Goal: Information Seeking & Learning: Learn about a topic

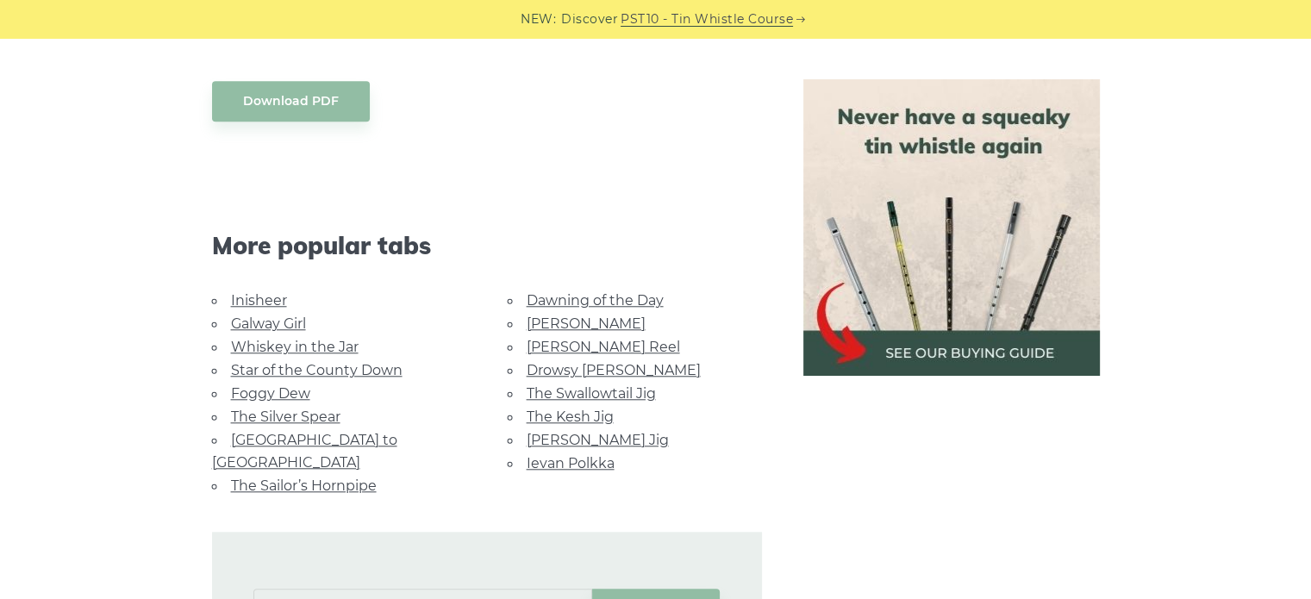
scroll to position [1550, 0]
click at [296, 434] on link "[GEOGRAPHIC_DATA] to [GEOGRAPHIC_DATA]" at bounding box center [304, 449] width 185 height 39
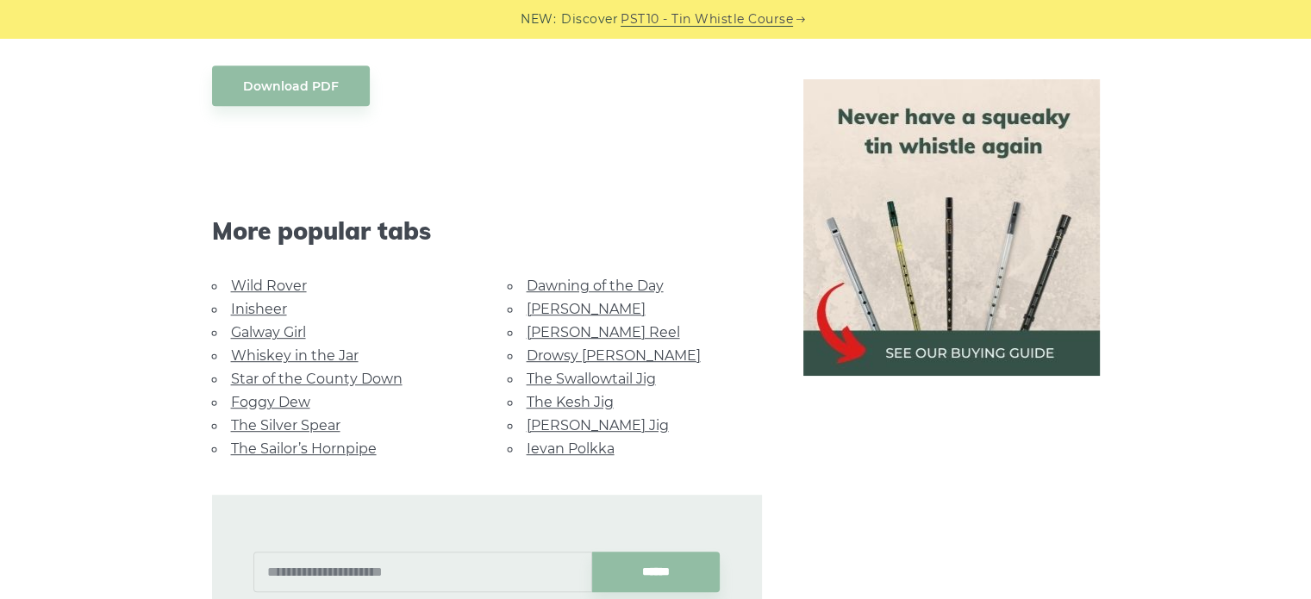
scroll to position [910, 0]
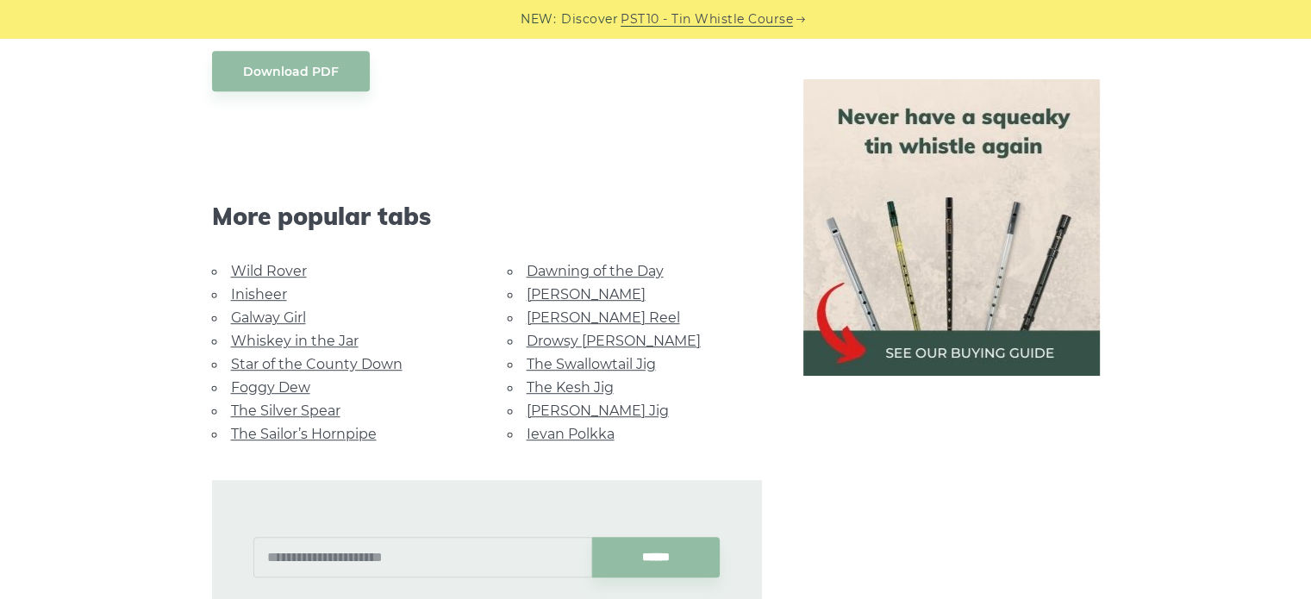
click at [562, 426] on link "Ievan Polkka" at bounding box center [571, 434] width 88 height 16
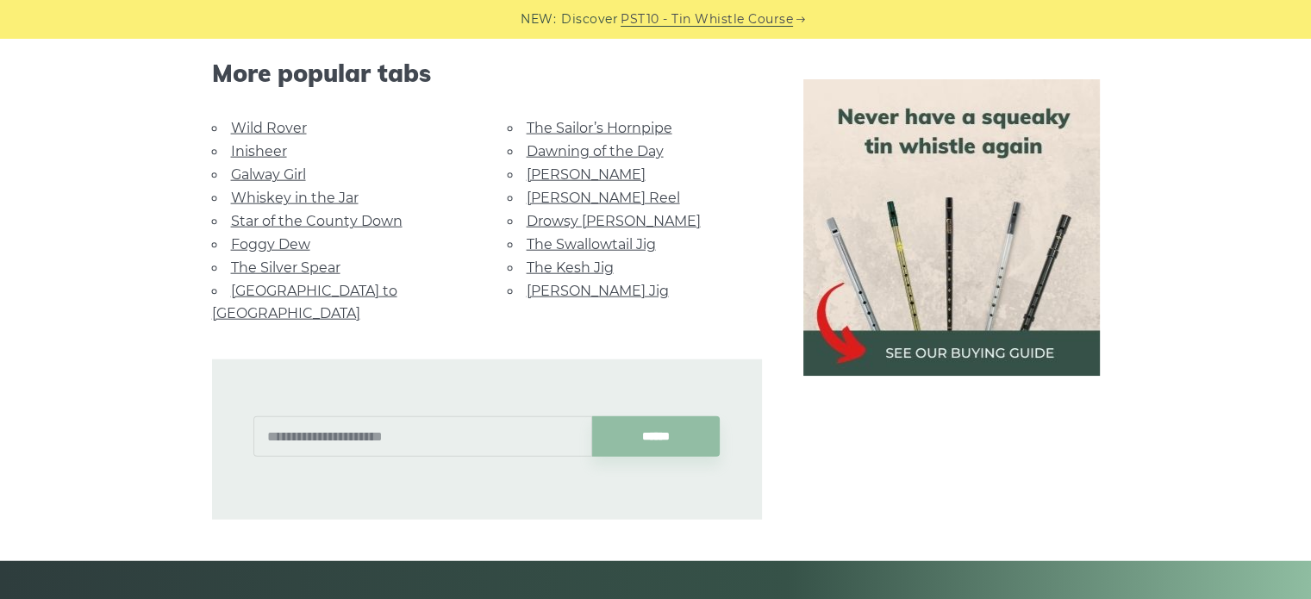
scroll to position [4096, 0]
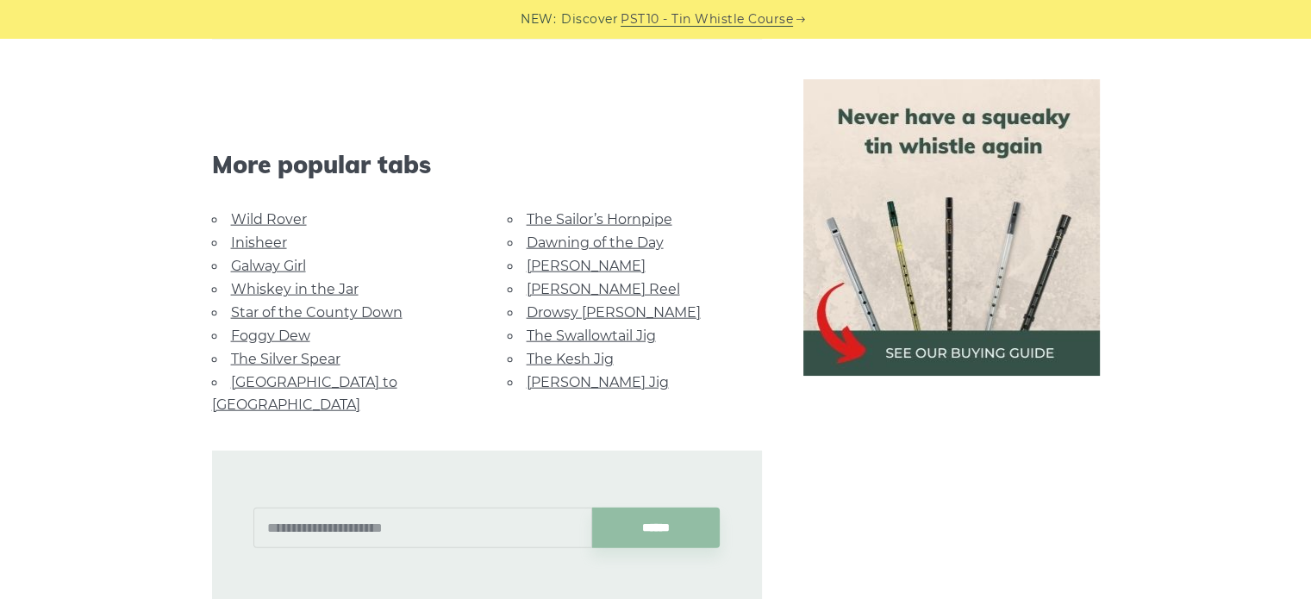
click at [546, 354] on link "The Kesh Jig" at bounding box center [570, 359] width 87 height 16
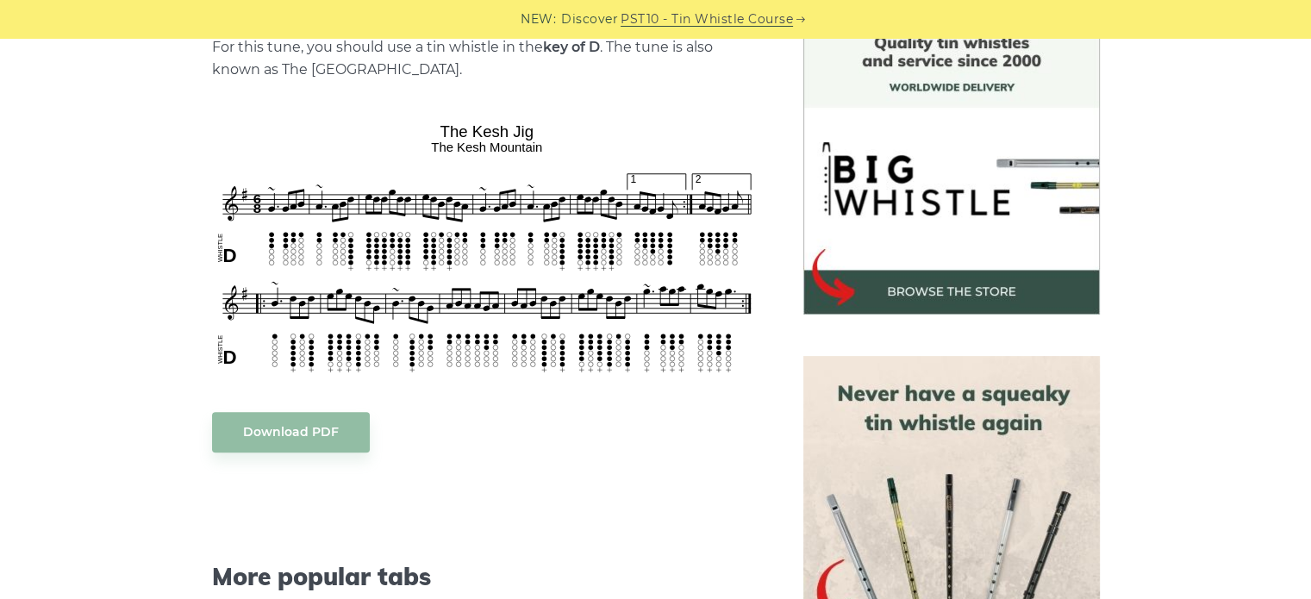
scroll to position [479, 0]
